Goal: Task Accomplishment & Management: Manage account settings

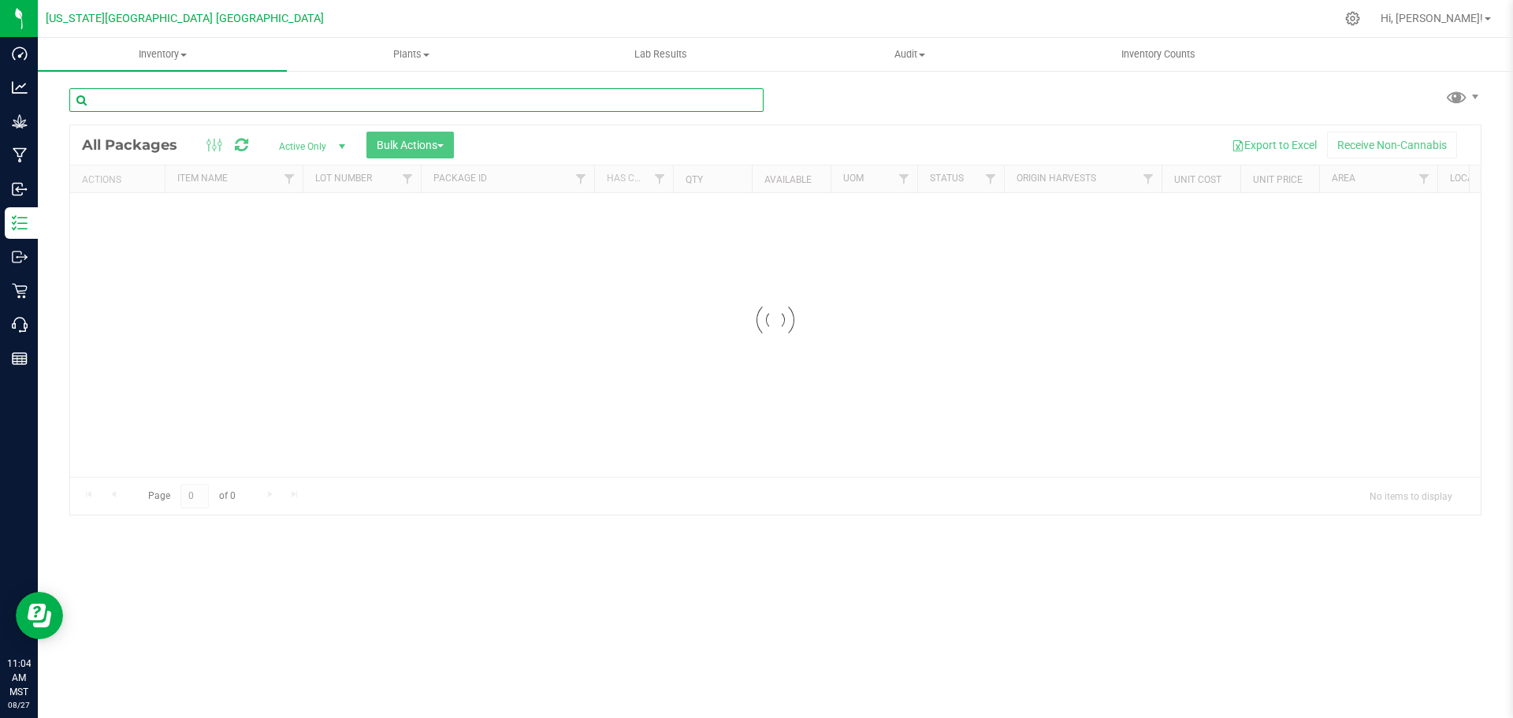
click at [364, 95] on input "text" at bounding box center [416, 100] width 694 height 24
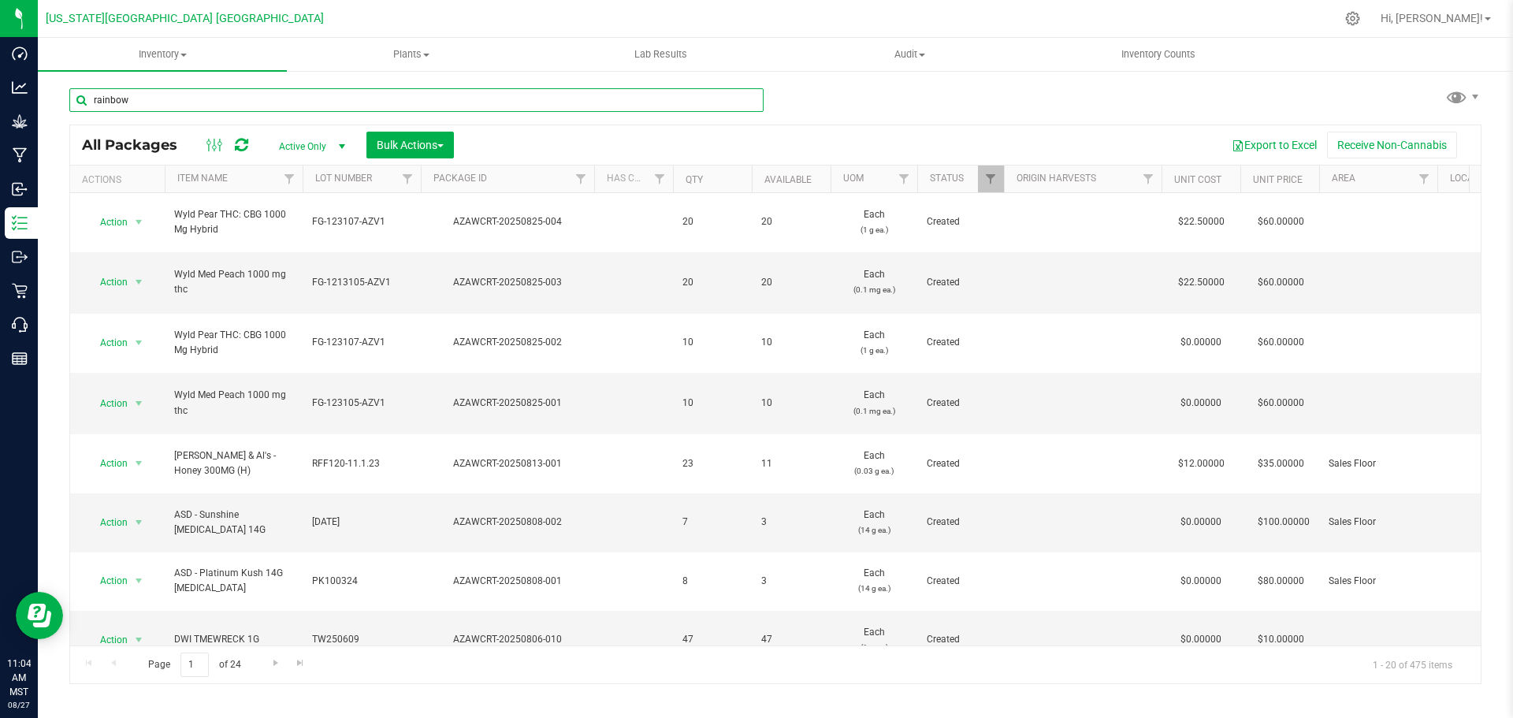
type input "rainbow"
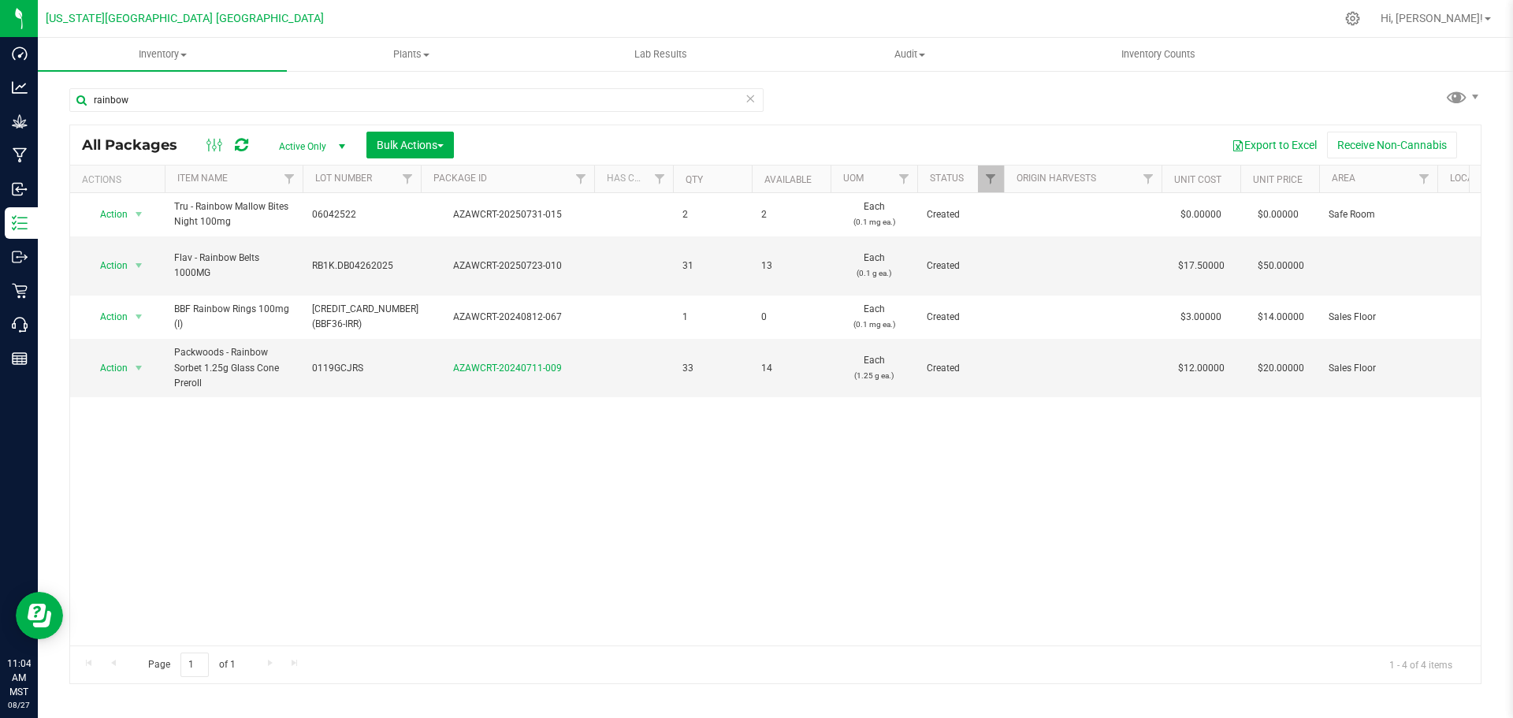
click at [337, 145] on span "select" at bounding box center [342, 146] width 13 height 13
click at [318, 243] on li "All" at bounding box center [308, 242] width 85 height 24
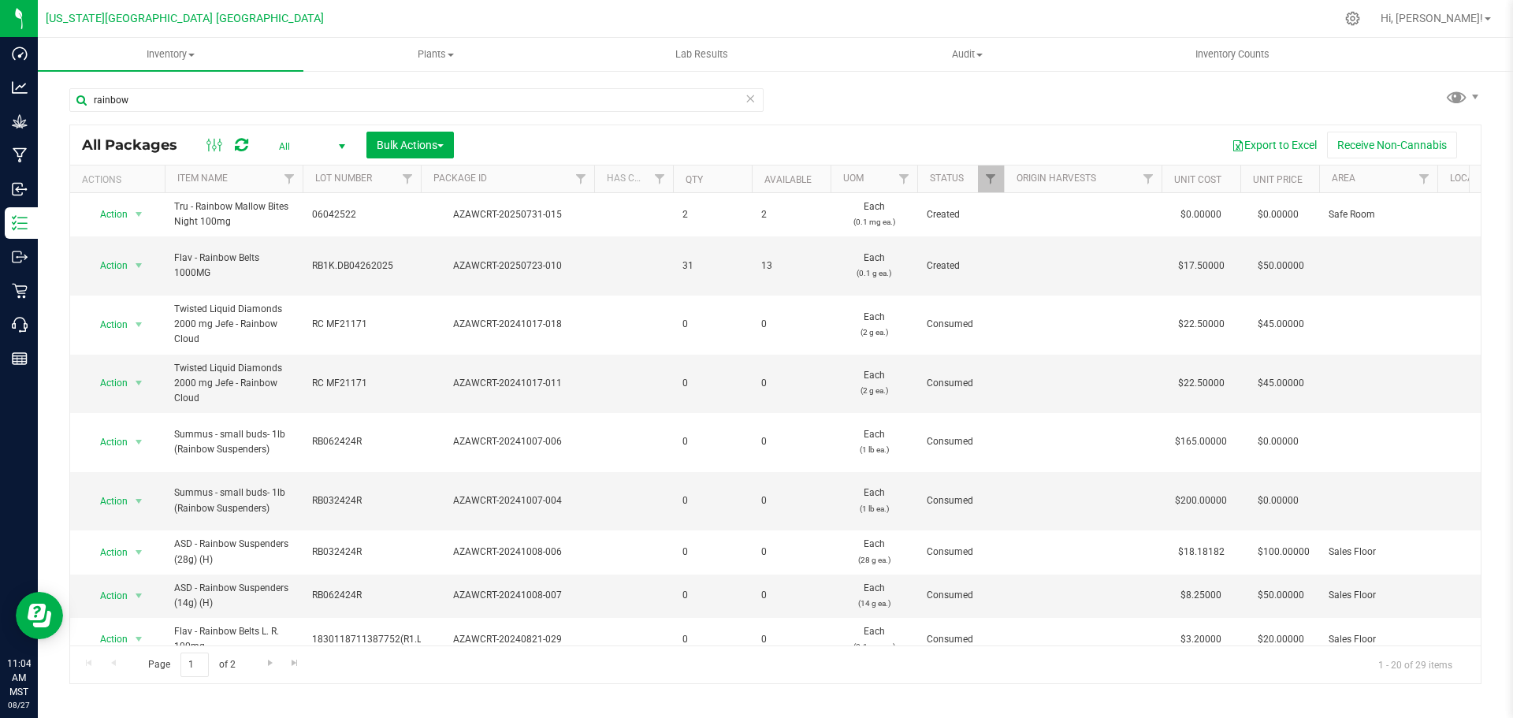
scroll to position [56, 0]
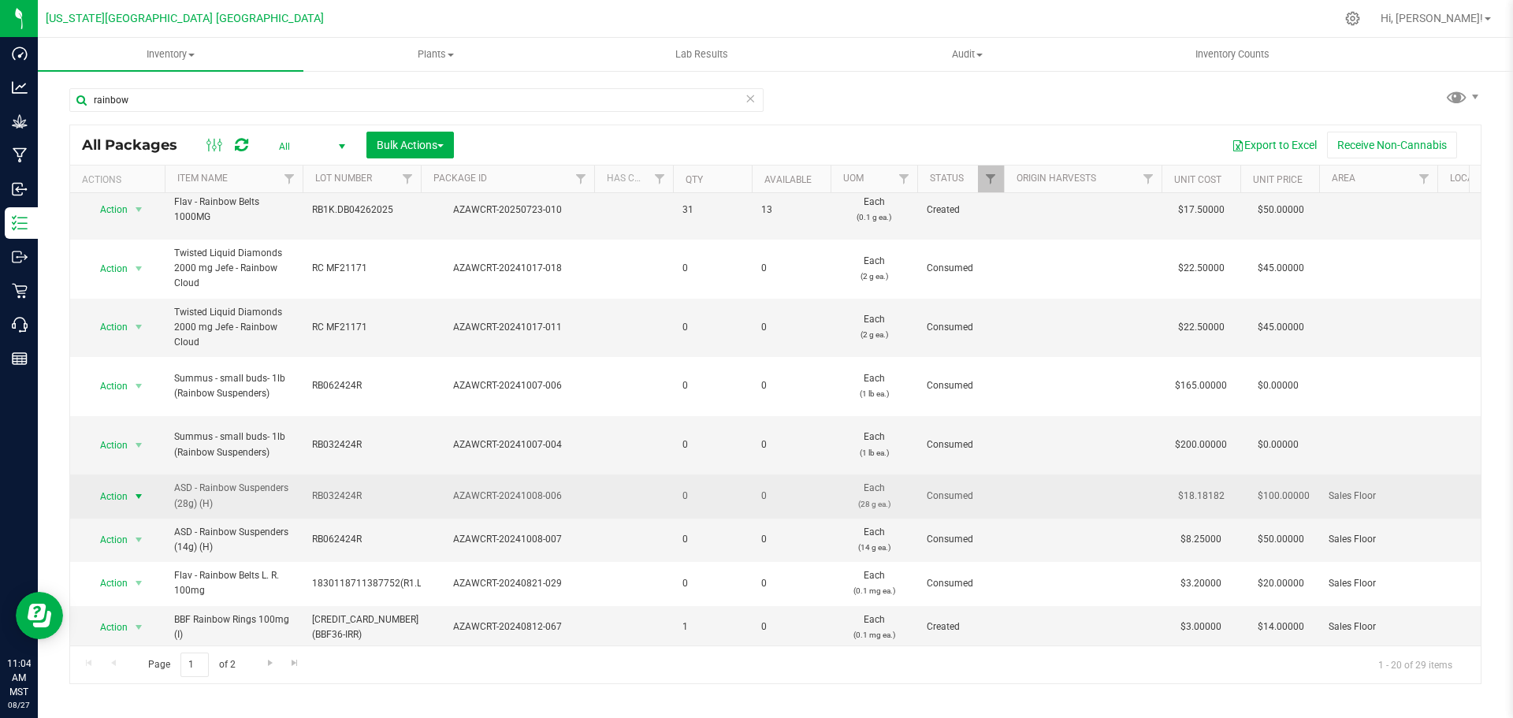
click at [136, 490] on span "select" at bounding box center [138, 496] width 13 height 13
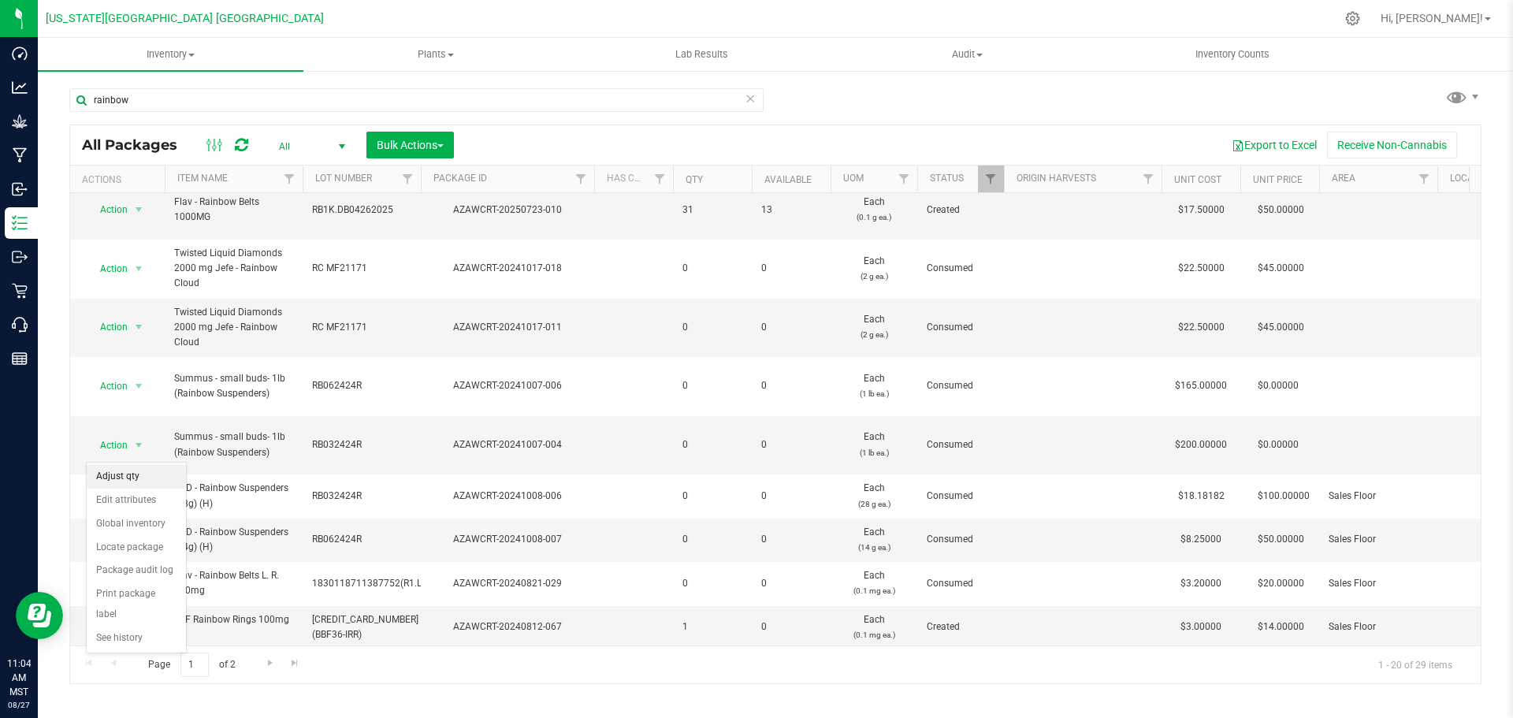
click at [154, 483] on li "Adjust qty" at bounding box center [136, 477] width 99 height 24
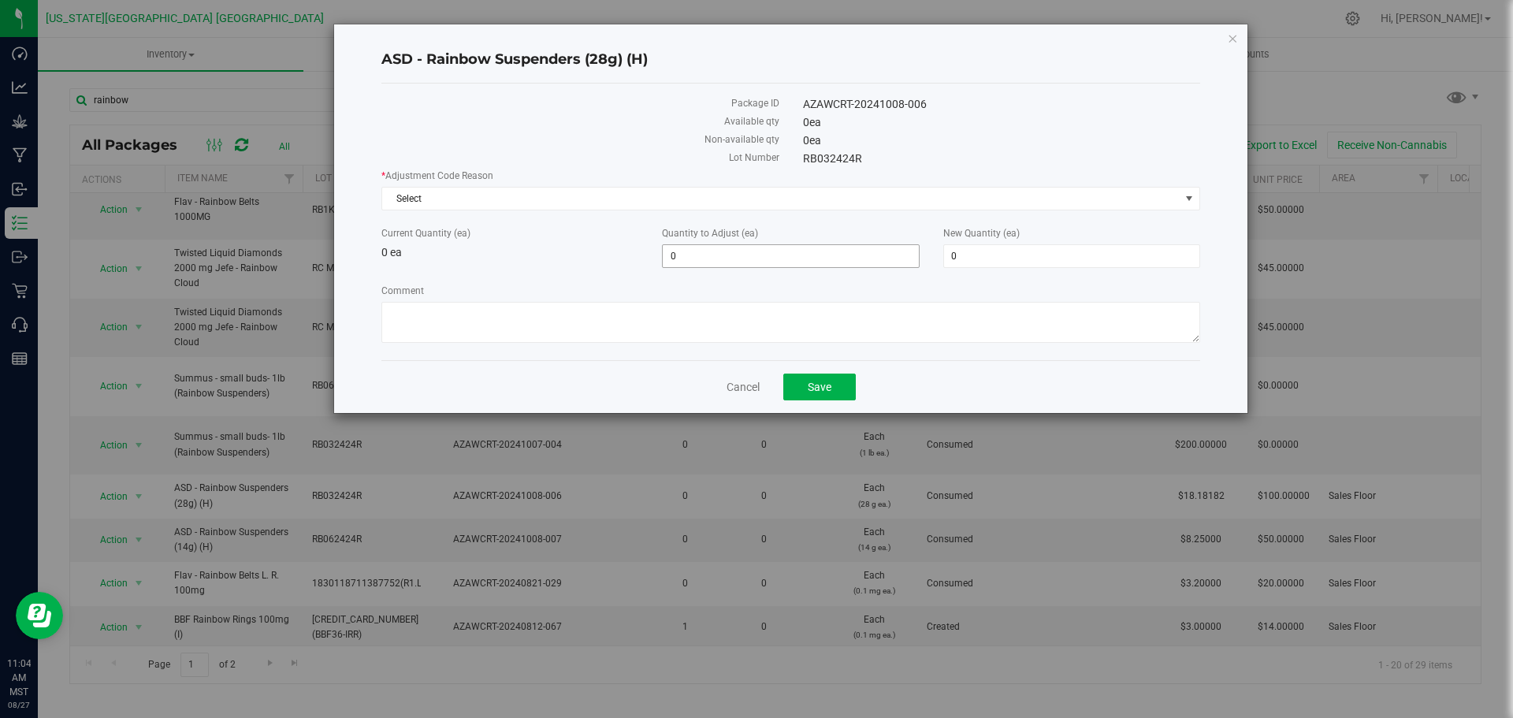
click at [853, 255] on input "0" at bounding box center [790, 256] width 255 height 22
type input "01"
click at [831, 373] on div "ASD - Rainbow Suspenders (28g) (H) Package ID AZAWCRT-20241008-006 Available qt…" at bounding box center [790, 218] width 913 height 388
type input "1"
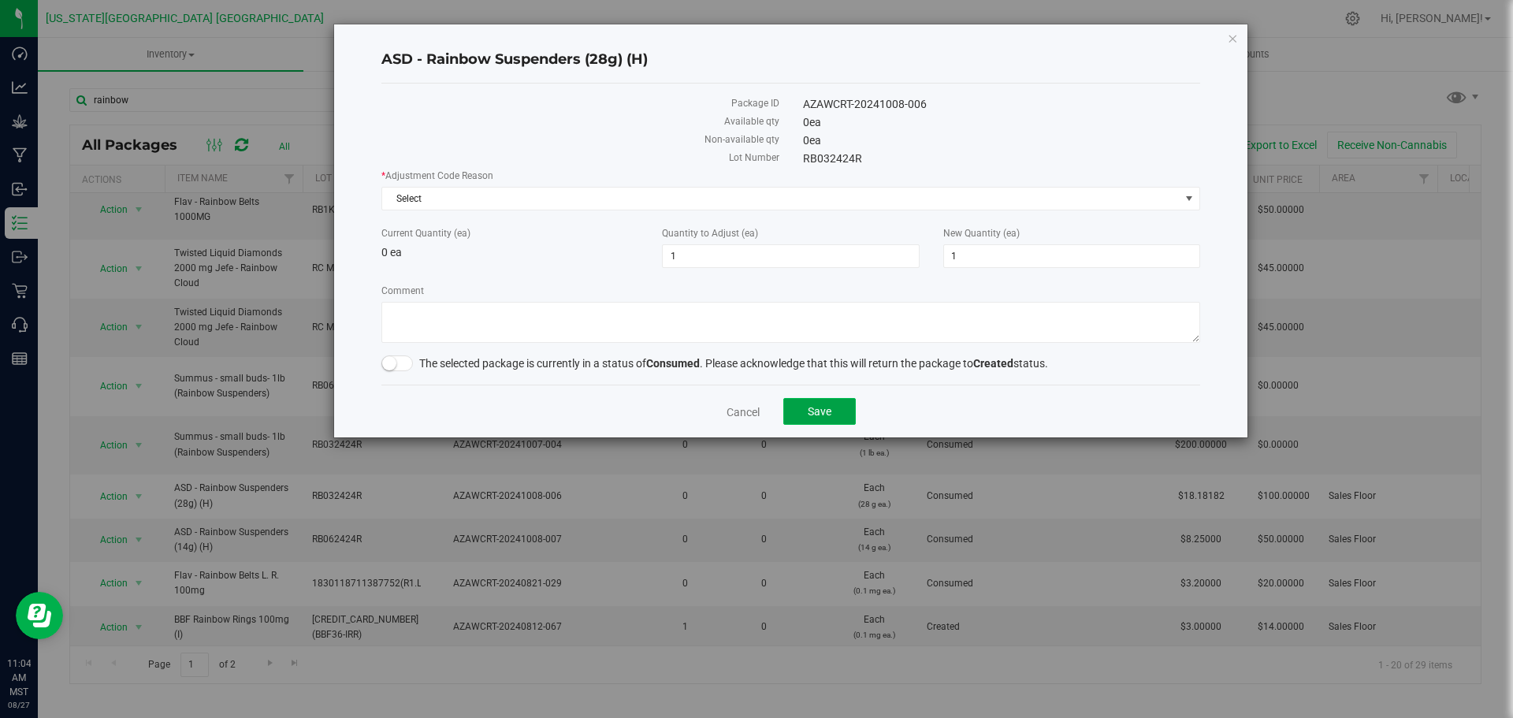
click at [832, 398] on button "Save" at bounding box center [819, 411] width 72 height 27
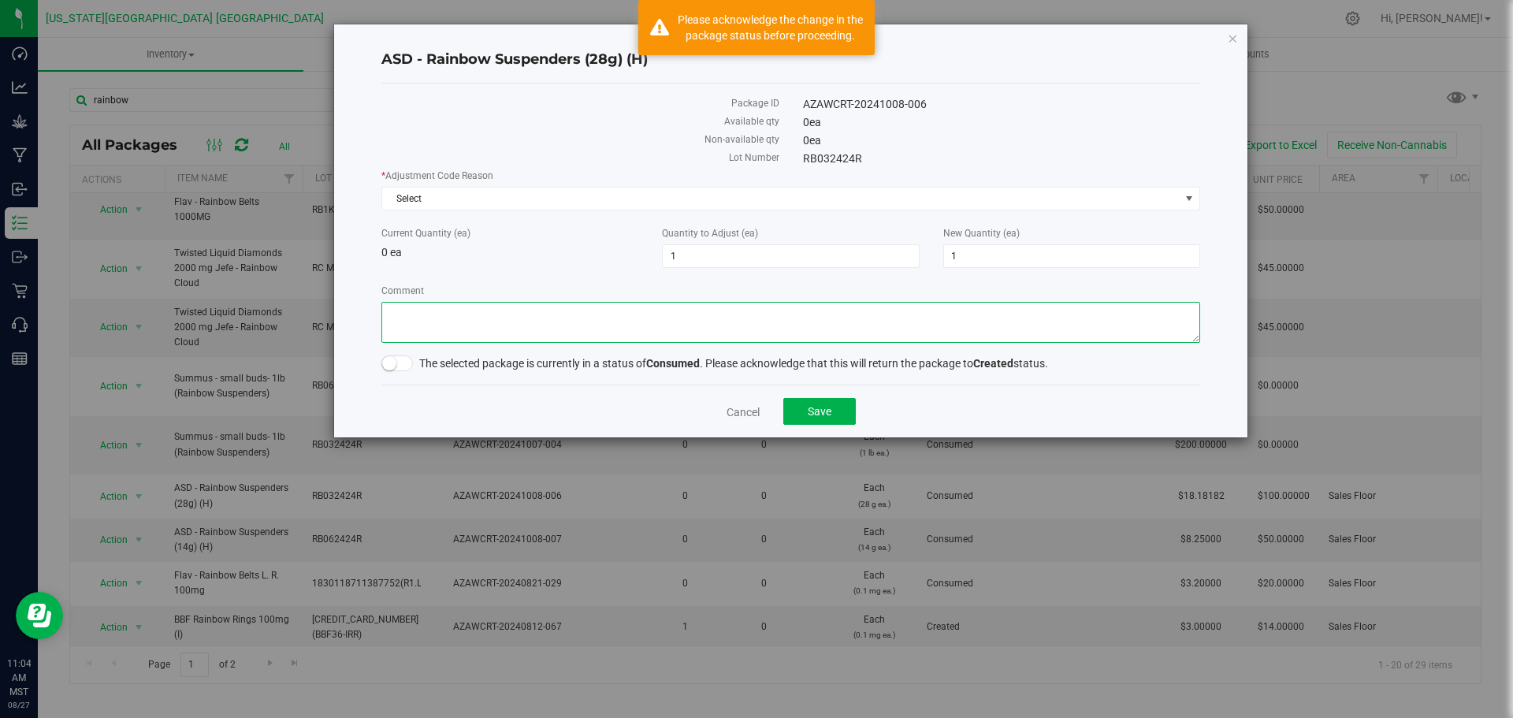
click at [791, 332] on textarea "Comment" at bounding box center [790, 322] width 819 height 41
click at [724, 189] on span "Select" at bounding box center [780, 199] width 797 height 22
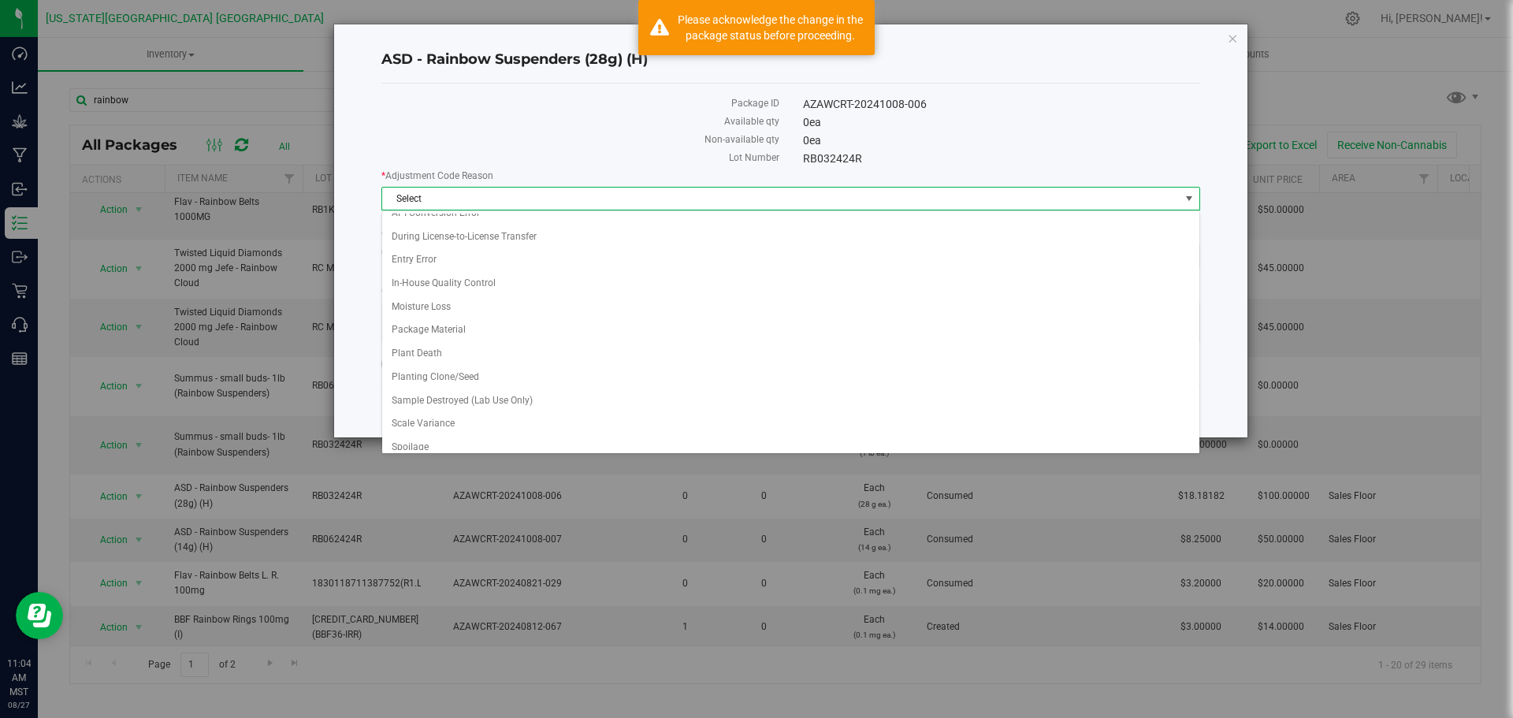
scroll to position [36, 0]
click at [533, 284] on li "In-House Quality Control" at bounding box center [790, 283] width 817 height 24
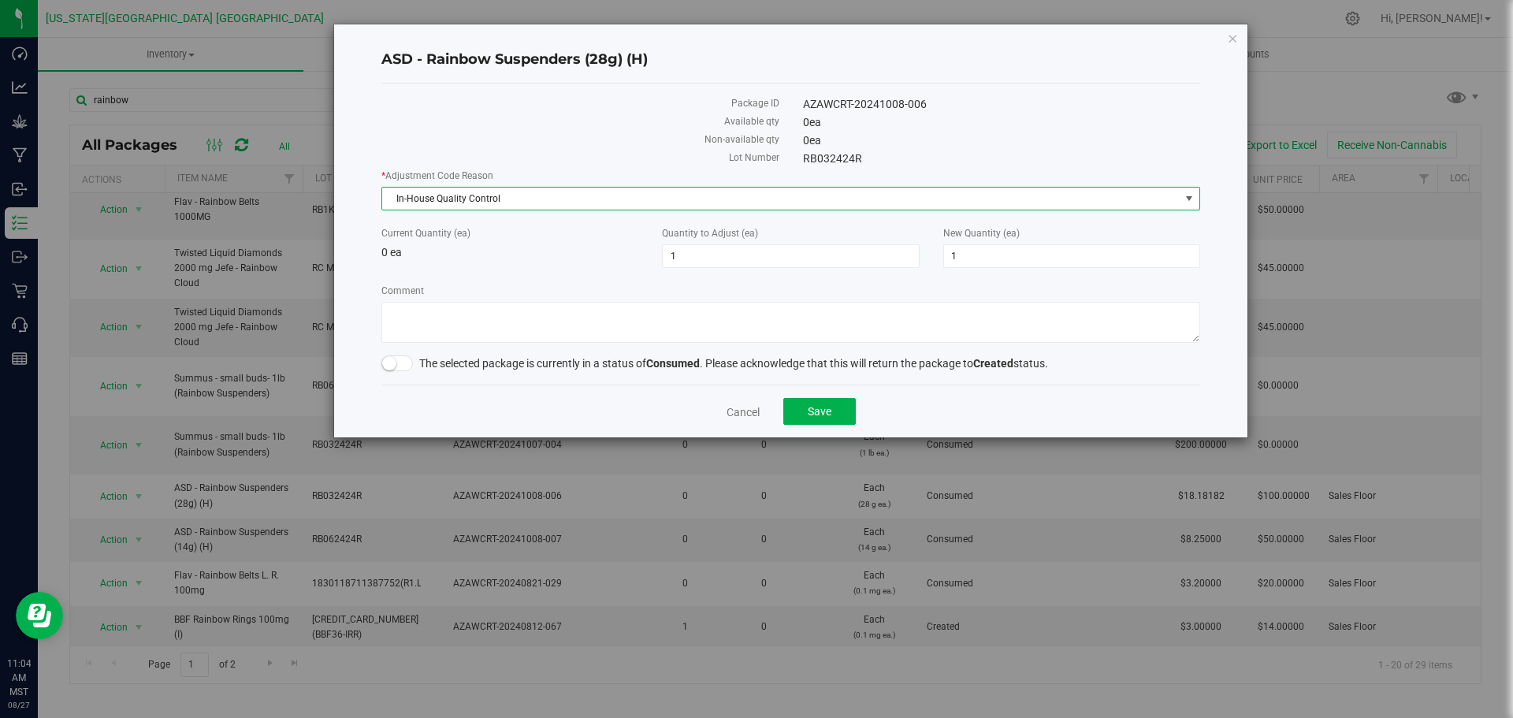
click at [610, 200] on span "In-House Quality Control" at bounding box center [780, 199] width 797 height 22
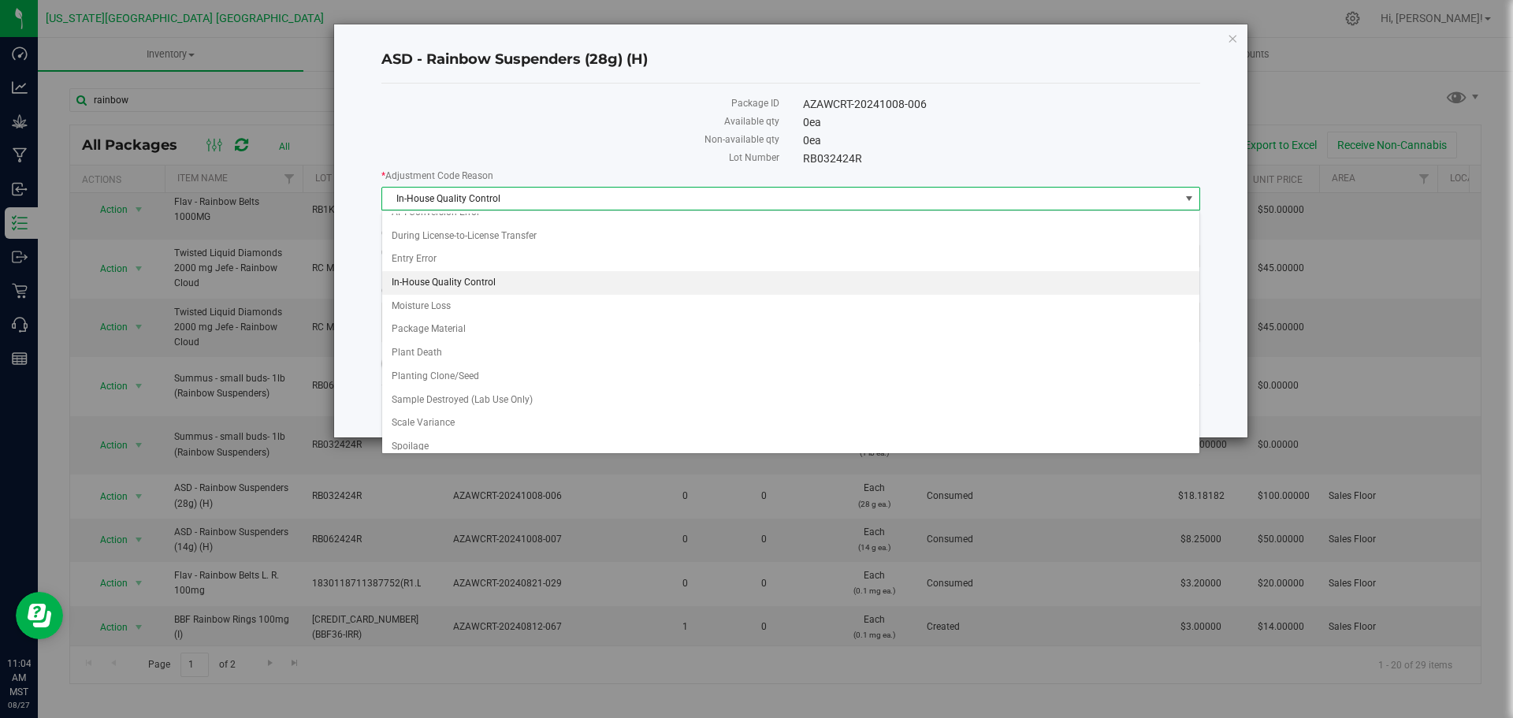
scroll to position [0, 0]
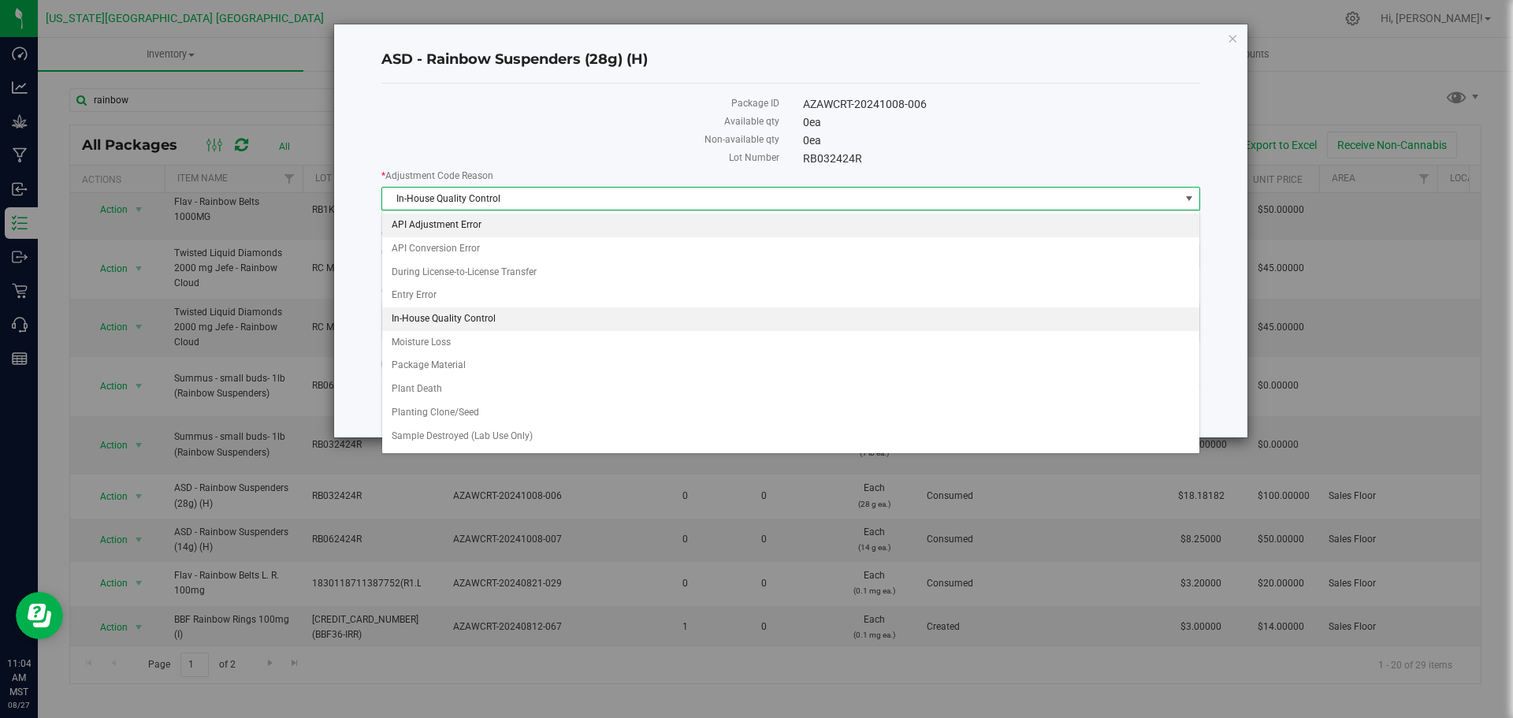
click at [540, 230] on li "API Adjustment Error" at bounding box center [790, 226] width 817 height 24
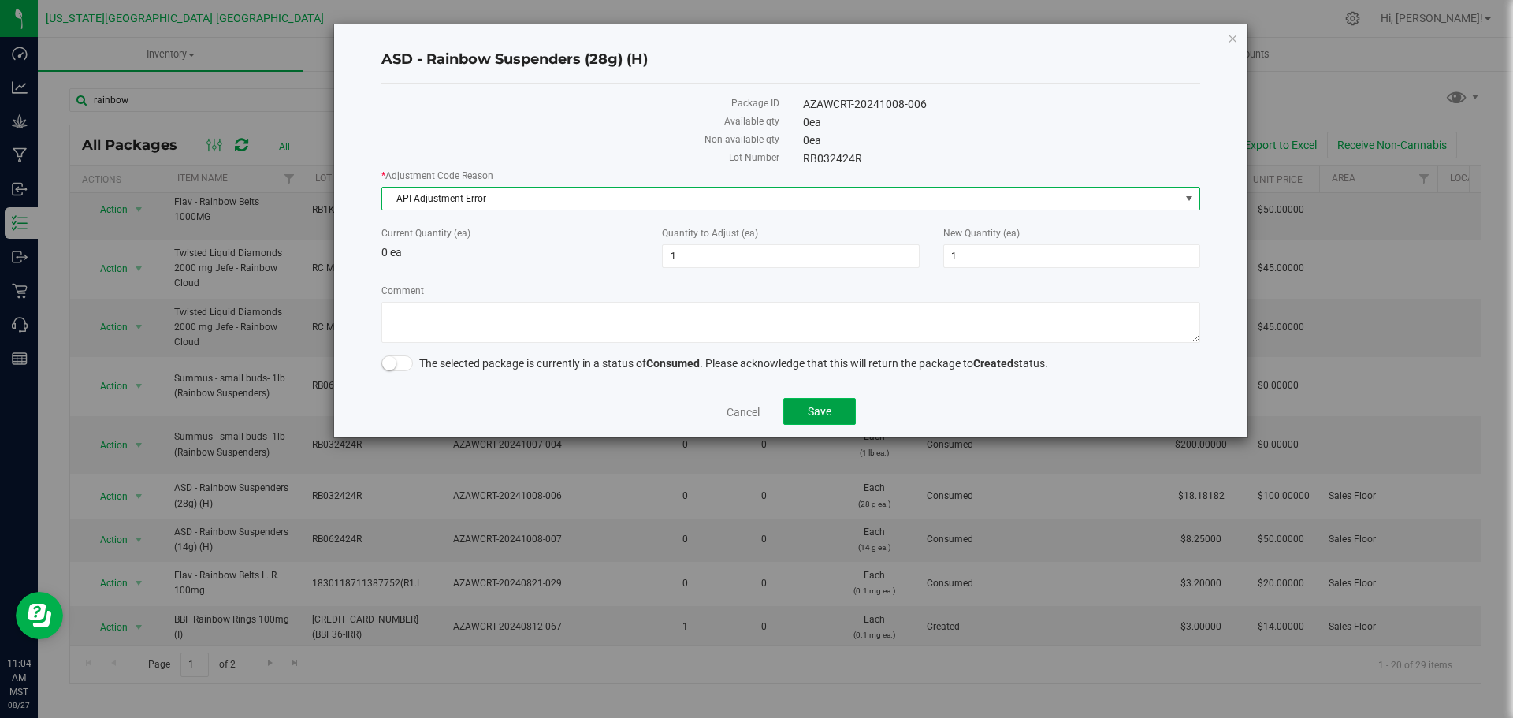
click at [824, 407] on span "Save" at bounding box center [820, 411] width 24 height 13
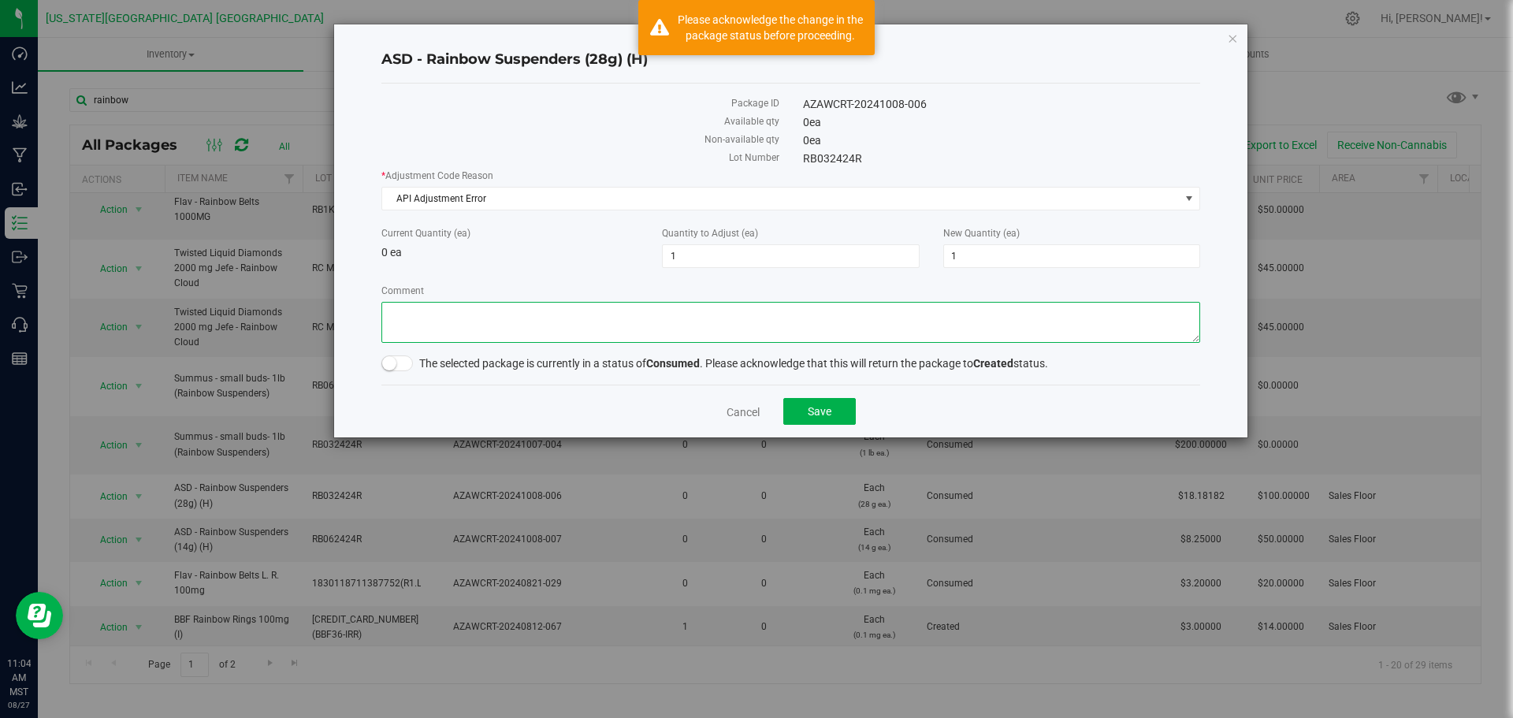
click at [868, 336] on textarea "Comment" at bounding box center [790, 322] width 819 height 41
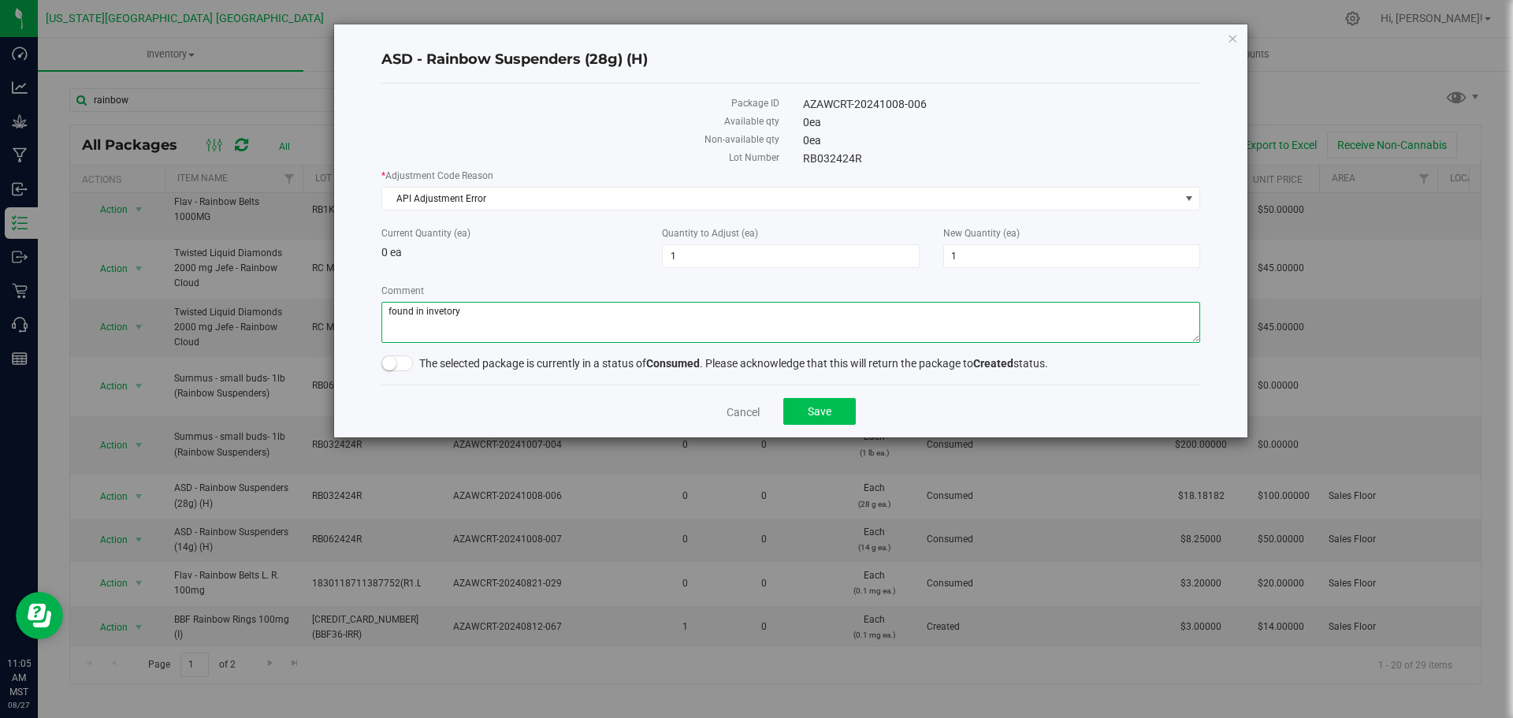
type textarea "found in invetory"
click at [845, 416] on button "Save" at bounding box center [819, 411] width 72 height 27
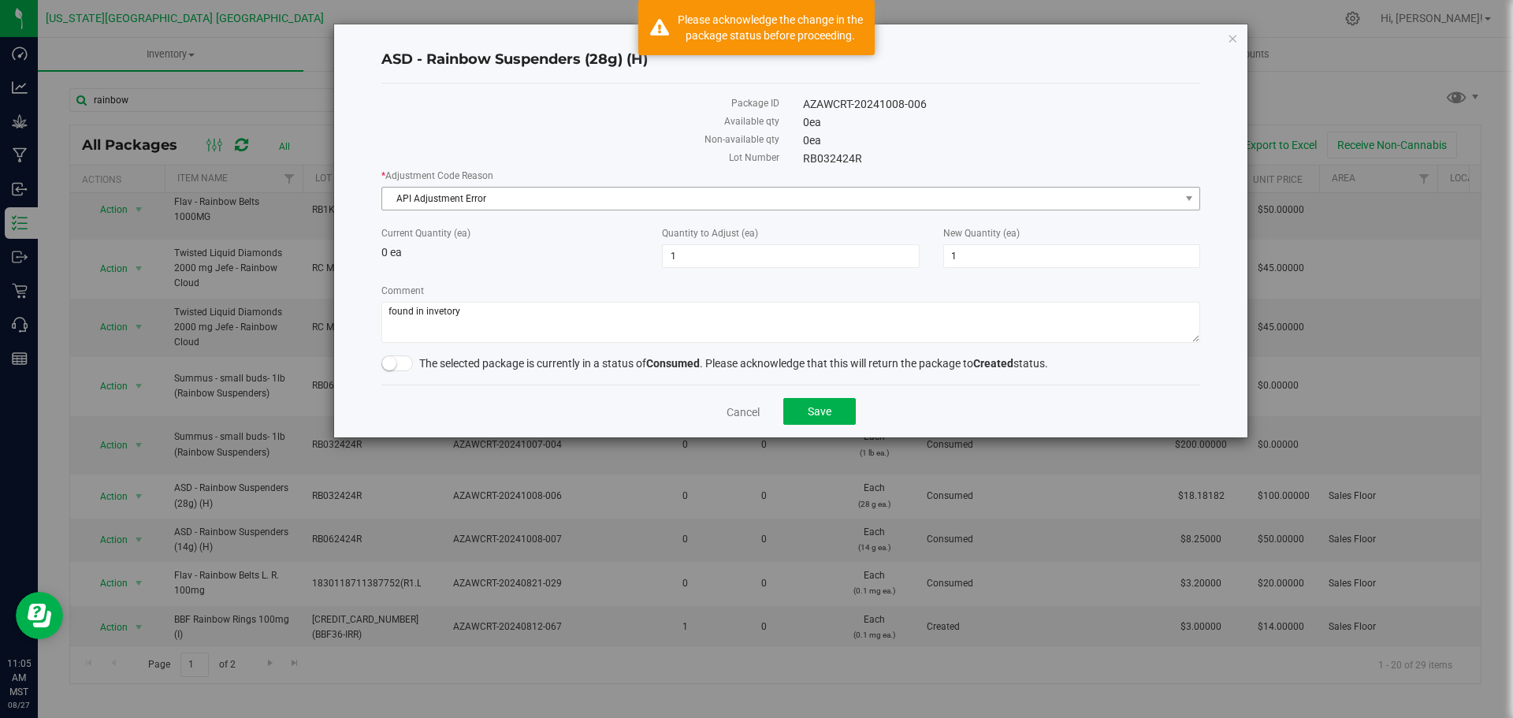
click at [578, 207] on span "API Adjustment Error" at bounding box center [780, 199] width 797 height 22
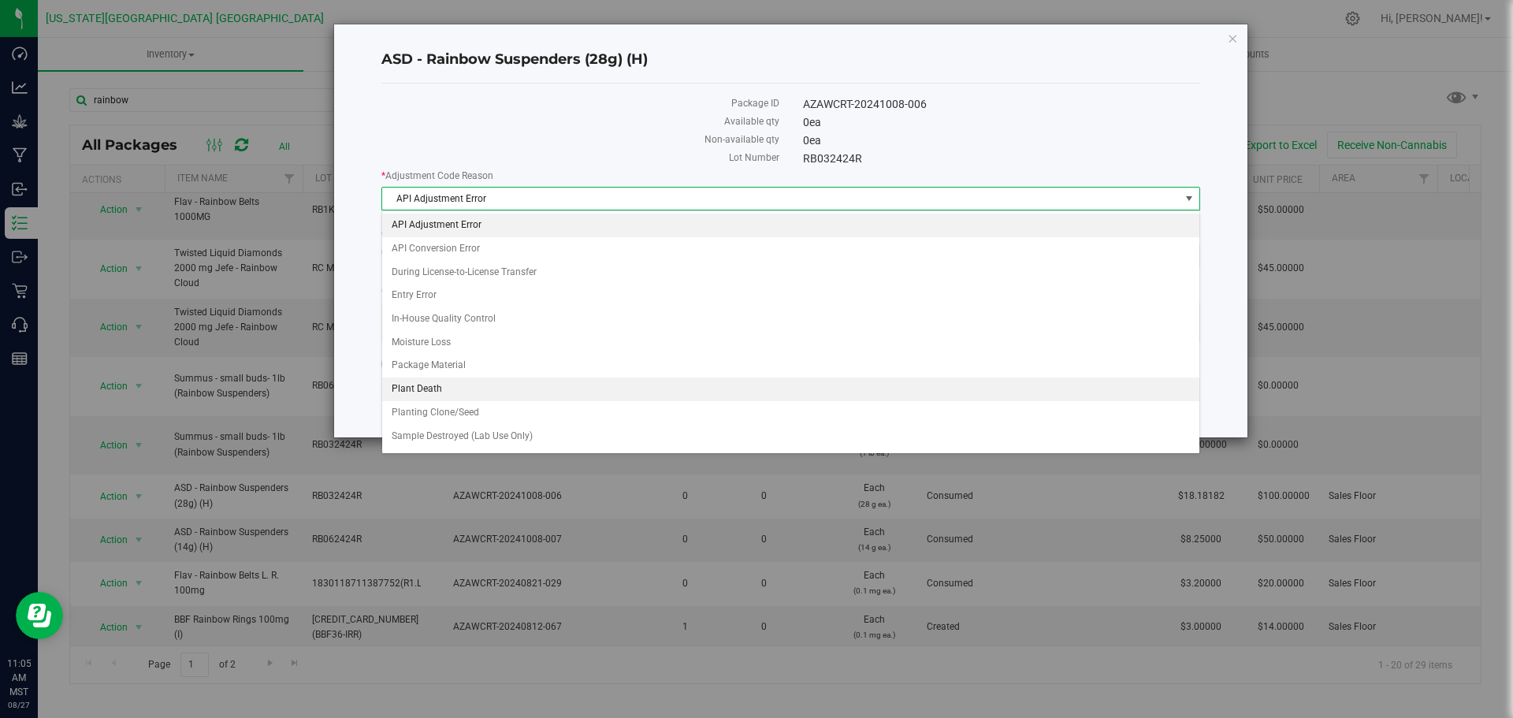
click at [538, 389] on li "Plant Death" at bounding box center [790, 389] width 817 height 24
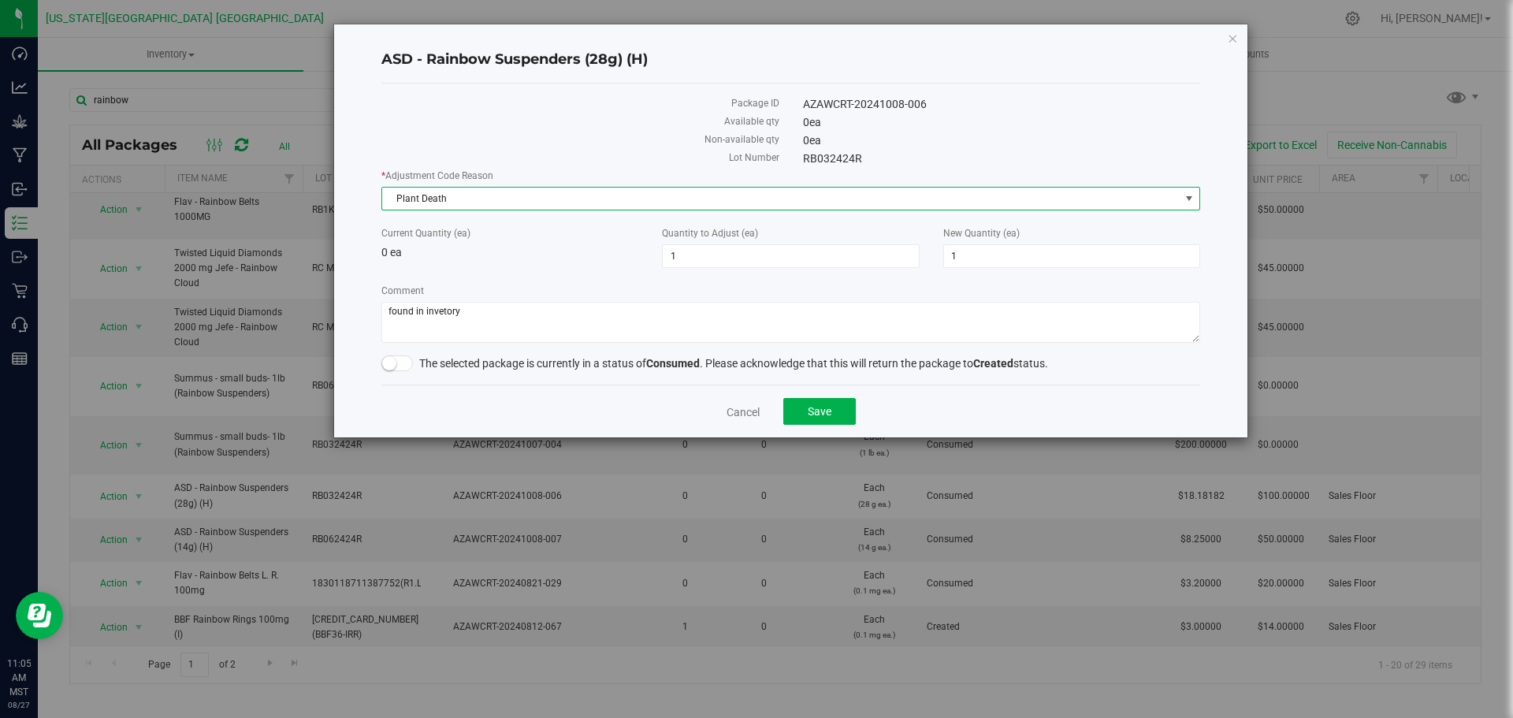
click at [793, 193] on span "Plant Death" at bounding box center [780, 199] width 797 height 22
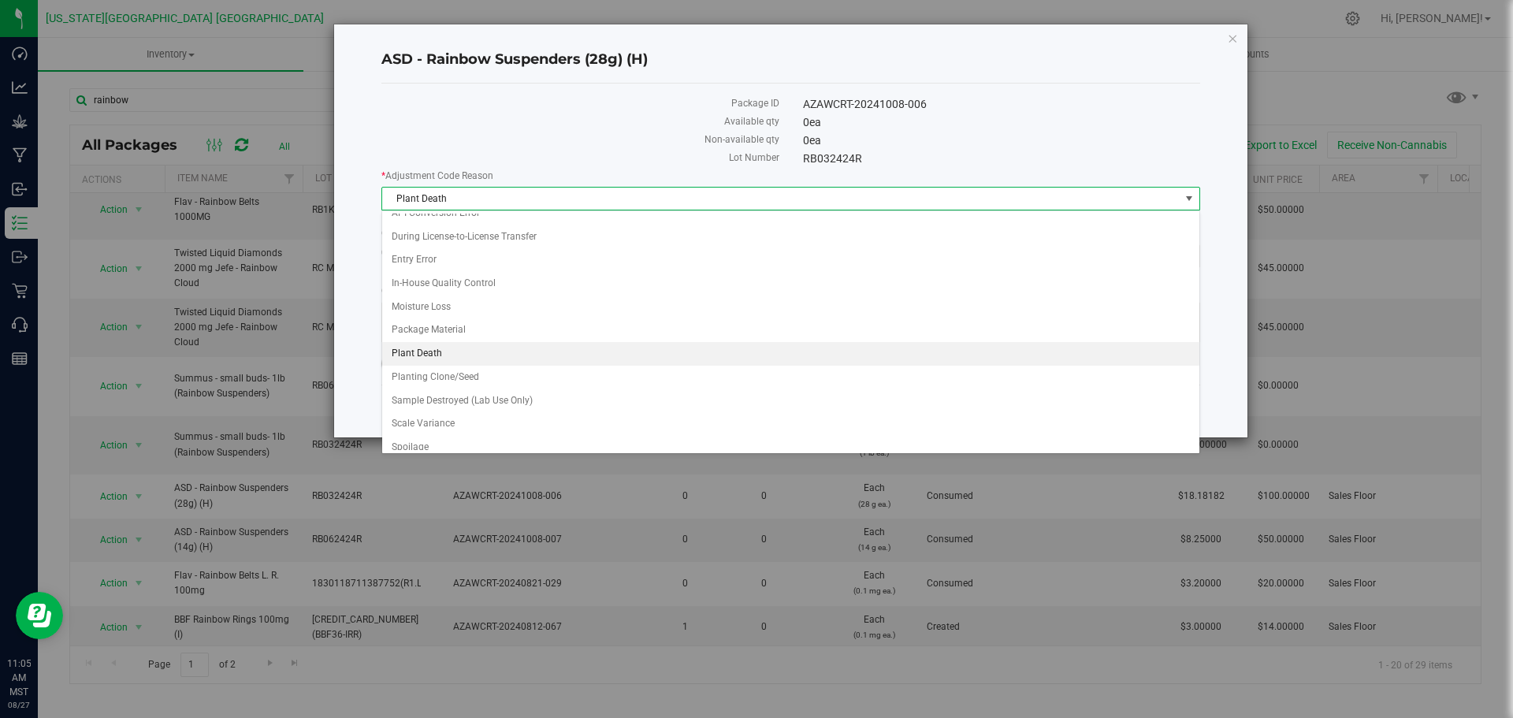
scroll to position [19, 0]
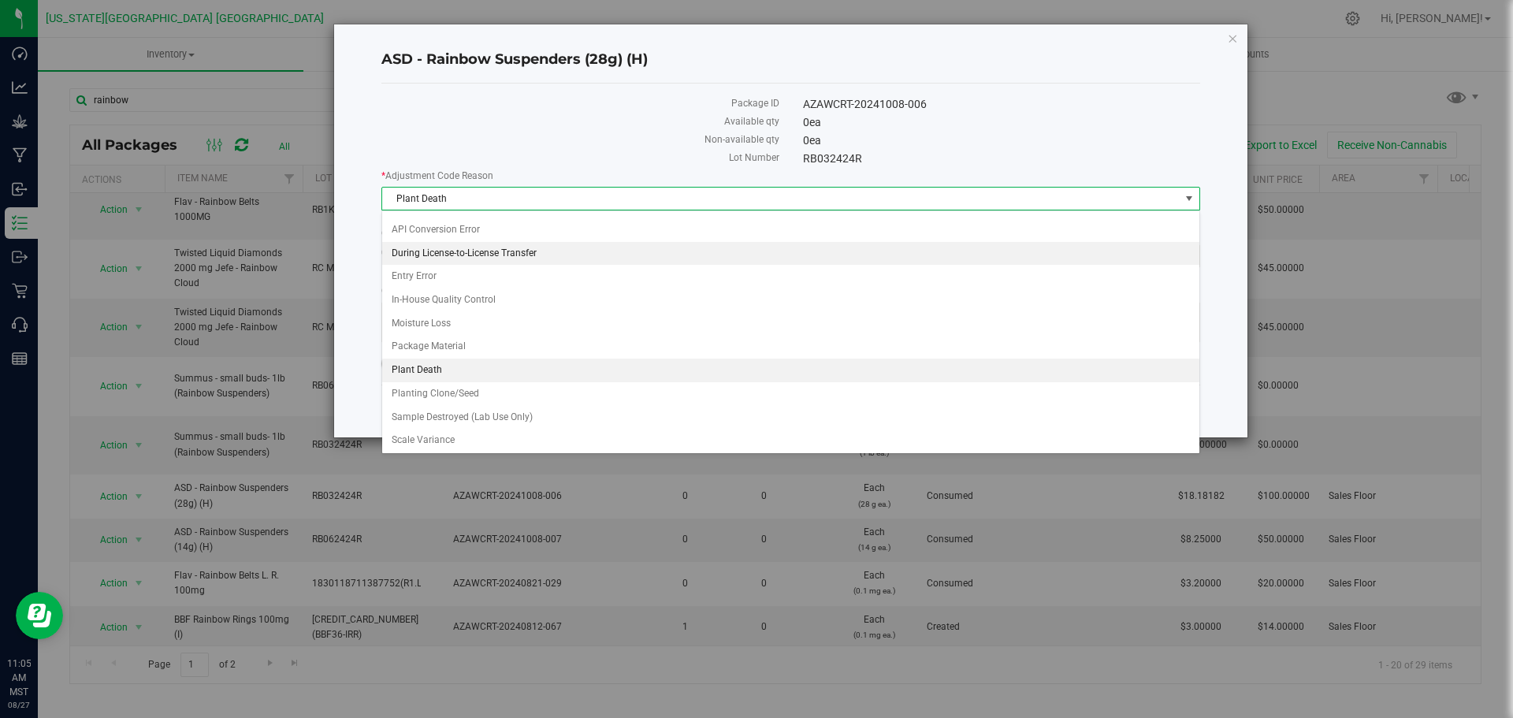
click at [538, 257] on li "During License-to-License Transfer" at bounding box center [790, 254] width 817 height 24
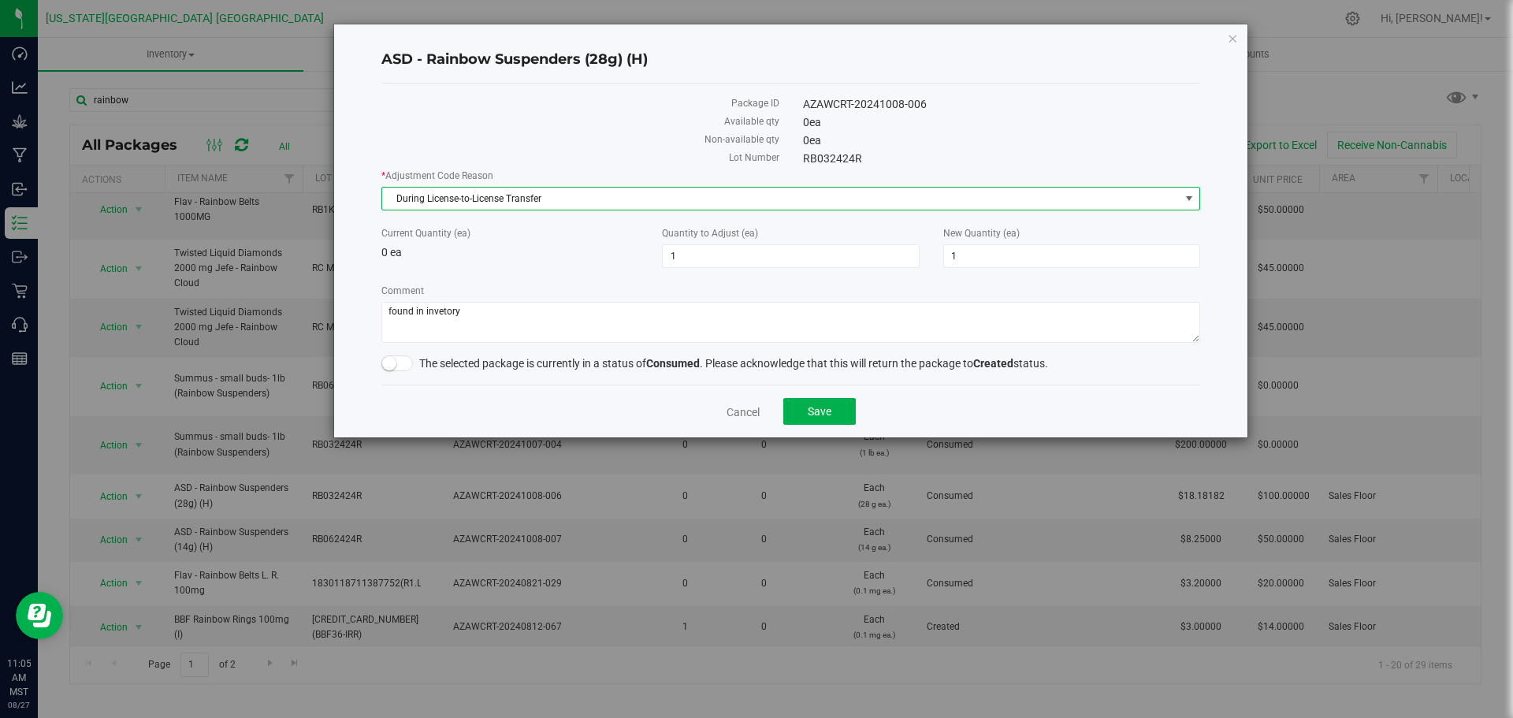
click at [572, 196] on span "During License-to-License Transfer" at bounding box center [780, 199] width 797 height 22
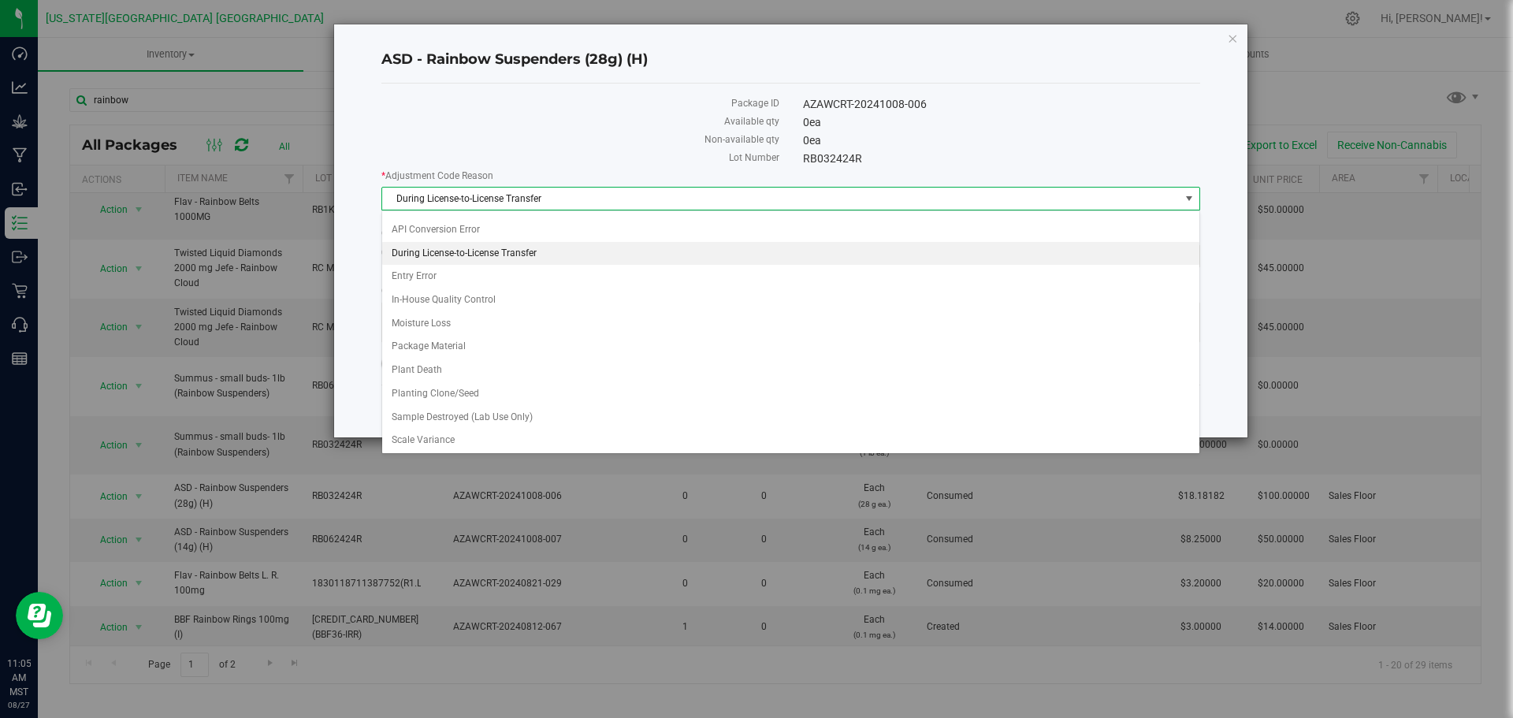
scroll to position [0, 0]
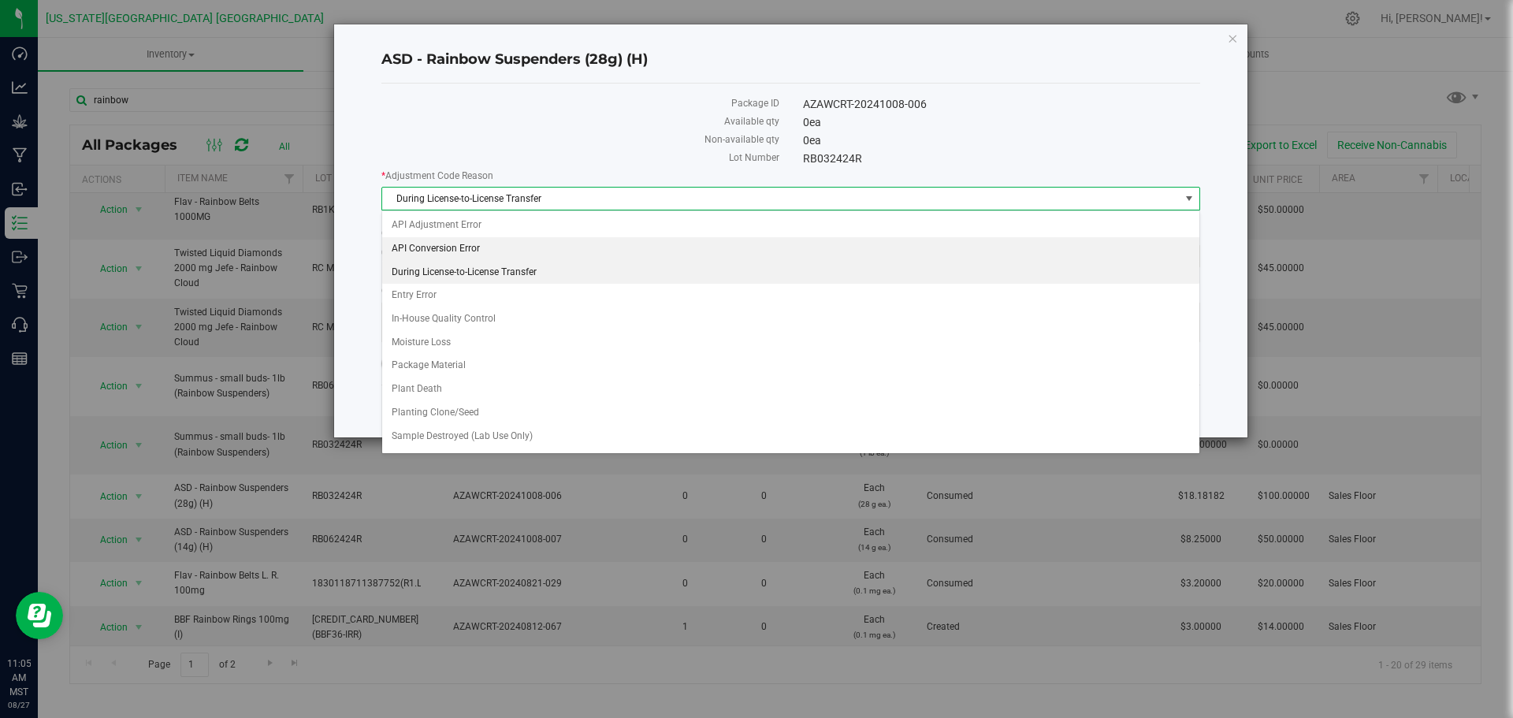
click at [522, 244] on li "API Conversion Error" at bounding box center [790, 249] width 817 height 24
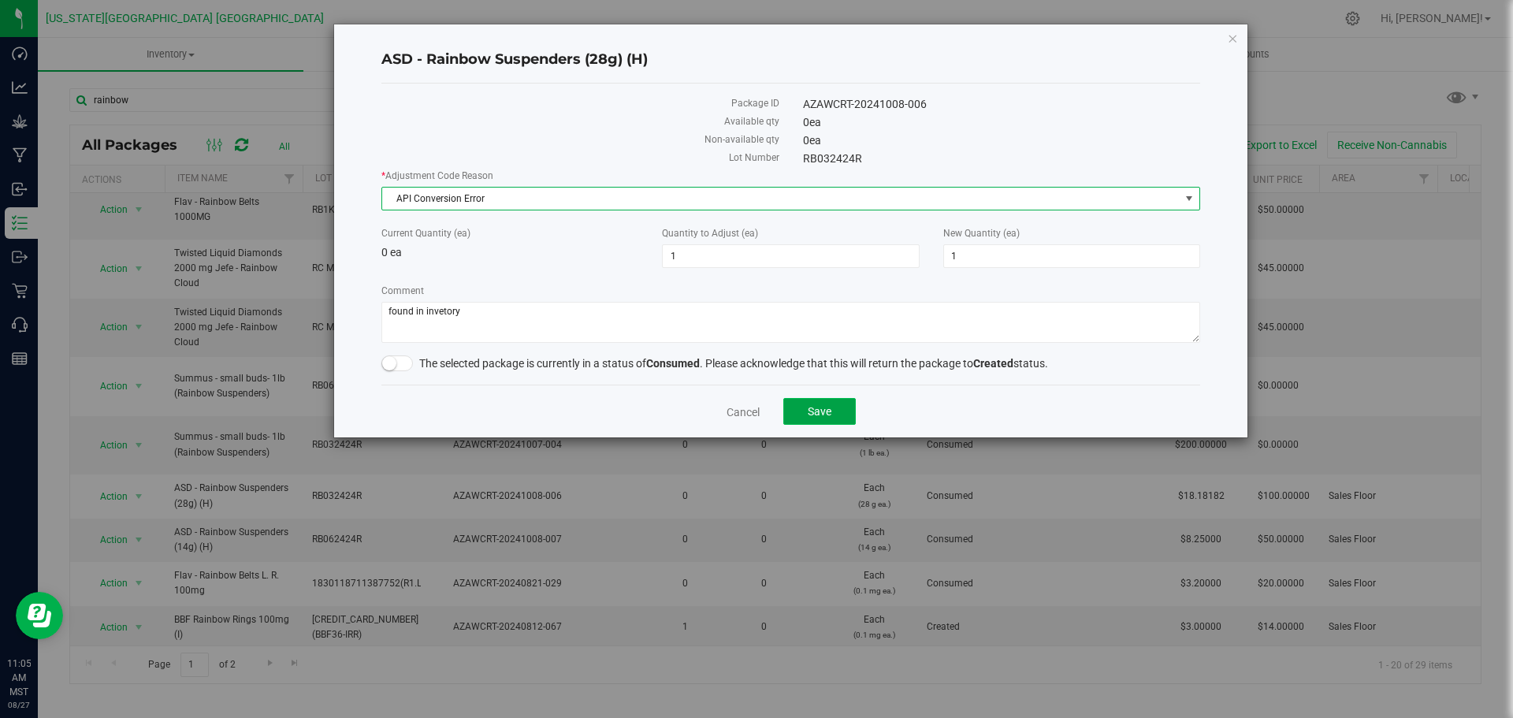
click at [852, 419] on button "Save" at bounding box center [819, 411] width 72 height 27
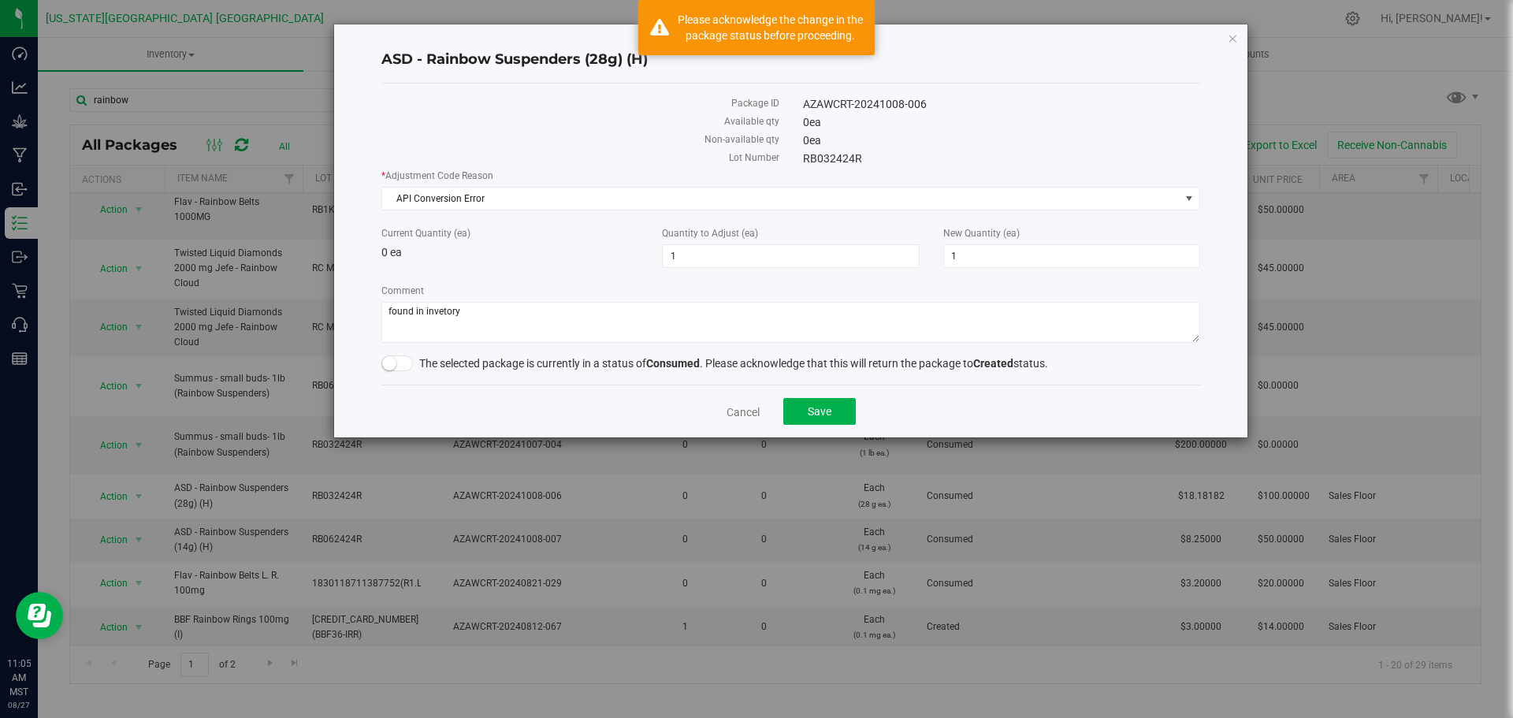
click at [1127, 281] on div "* Adjustment Code Reason API Conversion Error Select API Adjustment Error API C…" at bounding box center [790, 258] width 819 height 179
click at [1064, 234] on label "New Quantity (ea)" at bounding box center [1071, 233] width 257 height 14
click at [0, 0] on input "1" at bounding box center [0, 0] width 0 height 0
click at [1061, 252] on input "1" at bounding box center [1071, 256] width 255 height 22
click at [407, 368] on span at bounding box center [397, 363] width 32 height 16
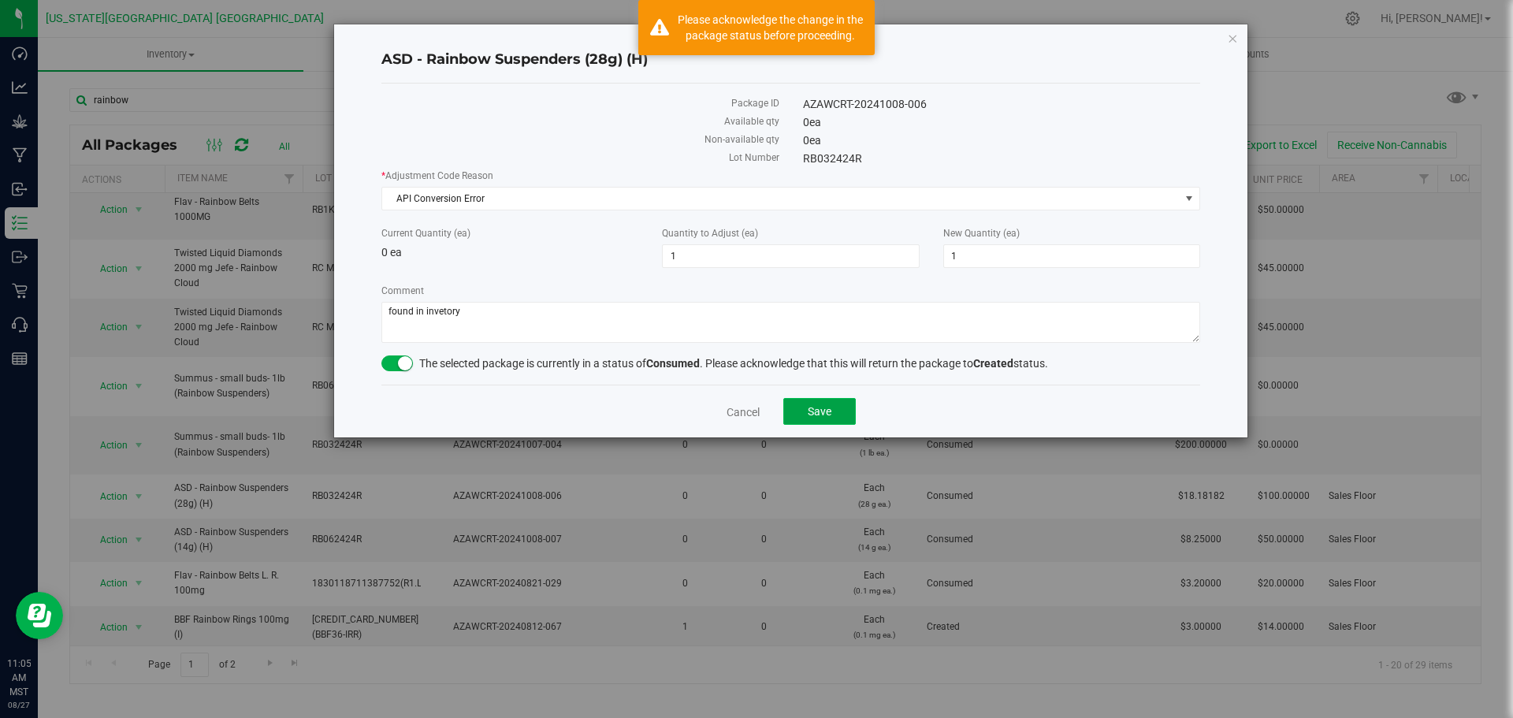
click at [825, 418] on button "Save" at bounding box center [819, 411] width 72 height 27
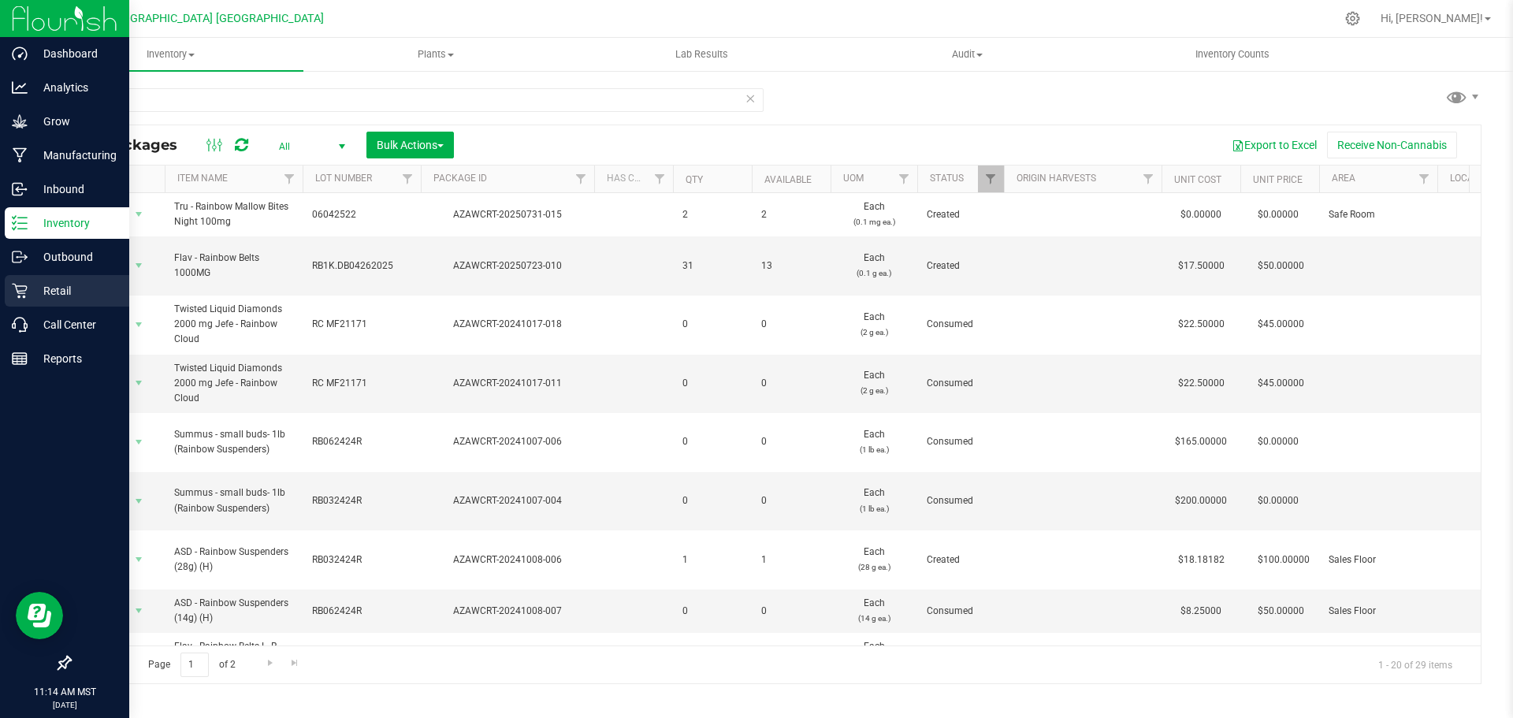
click at [34, 296] on p "Retail" at bounding box center [75, 290] width 95 height 19
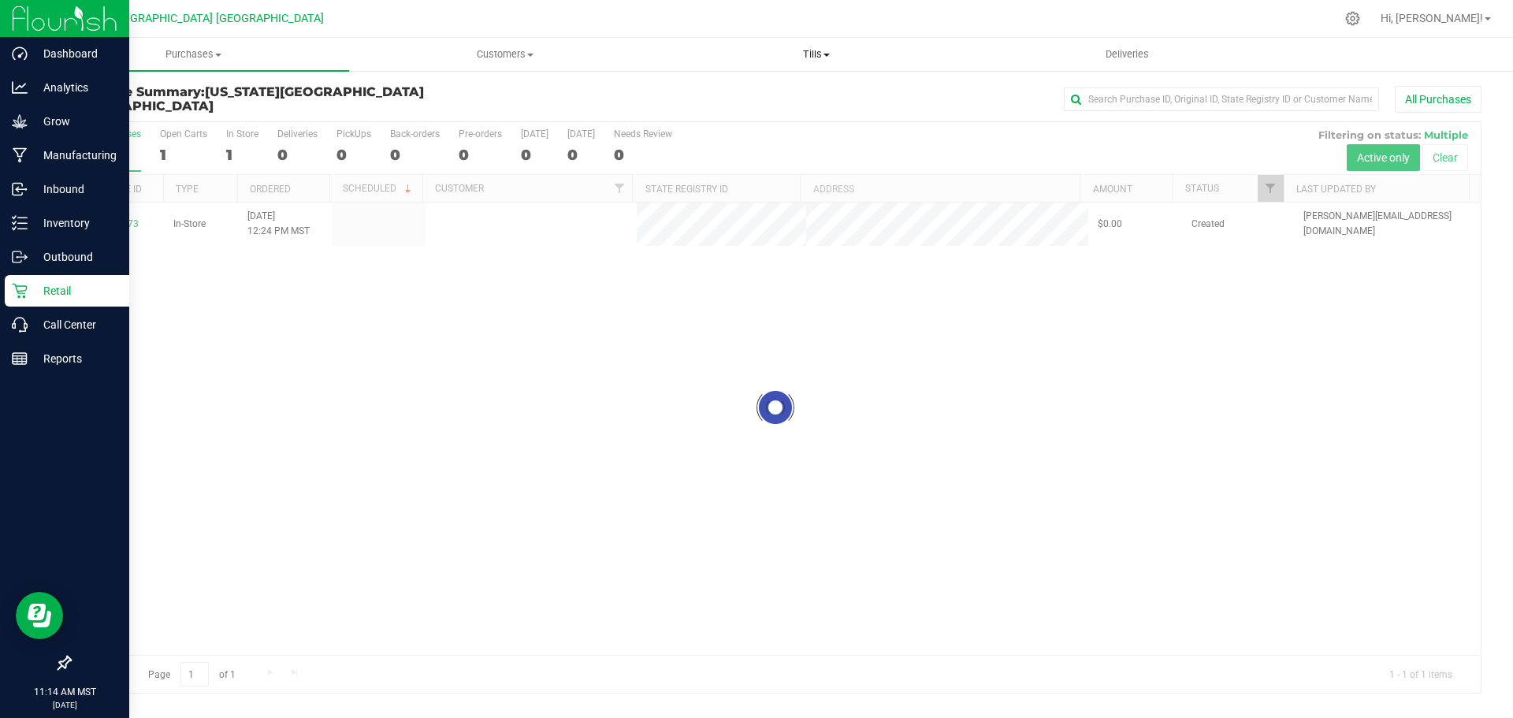
click at [838, 54] on span "Tills" at bounding box center [816, 54] width 310 height 14
click at [729, 92] on span "Manage tills" at bounding box center [713, 94] width 106 height 13
